Goal: Information Seeking & Learning: Learn about a topic

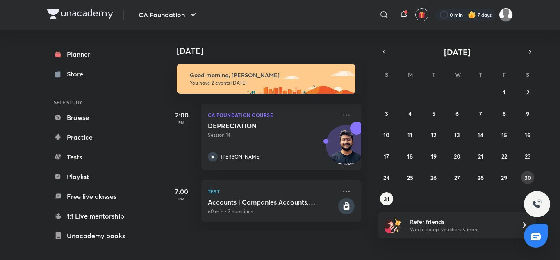
click at [528, 177] on abbr "30" at bounding box center [528, 178] width 7 height 8
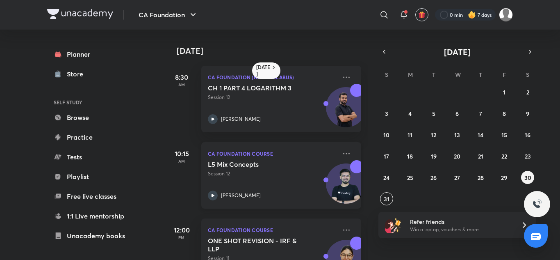
click at [214, 193] on icon at bounding box center [213, 195] width 10 height 10
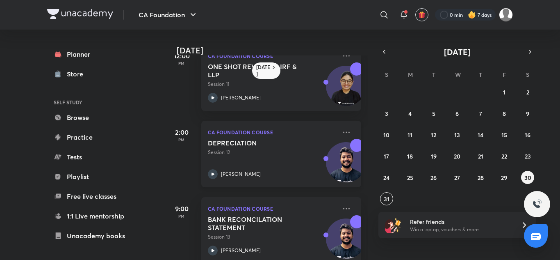
scroll to position [190, 0]
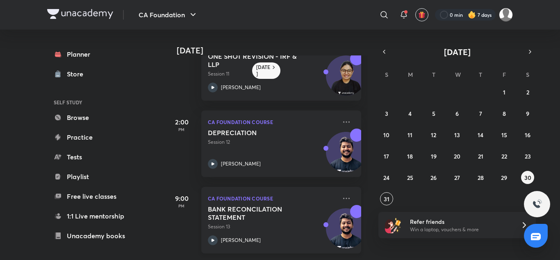
click at [213, 235] on icon at bounding box center [213, 240] width 10 height 10
